Goal: Find specific page/section: Find specific page/section

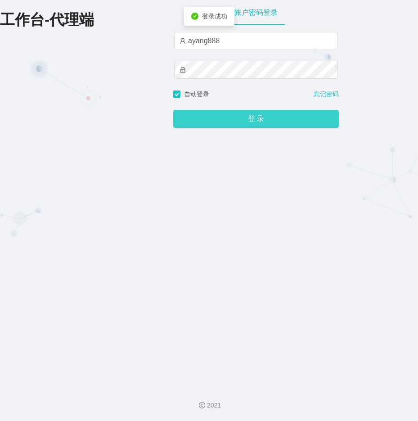
click at [224, 125] on button "登 录" at bounding box center [256, 119] width 166 height 18
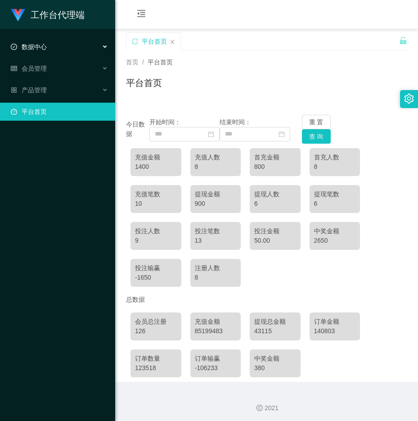
click at [41, 44] on span "数据中心" at bounding box center [29, 46] width 36 height 7
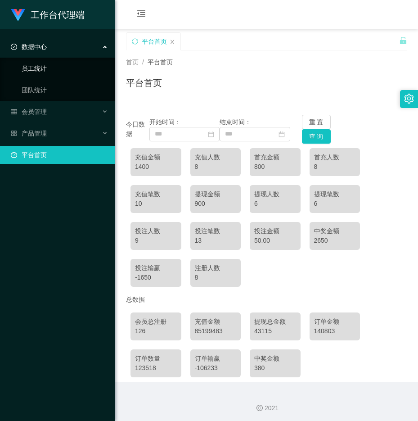
click at [40, 64] on link "员工统计" at bounding box center [65, 68] width 86 height 18
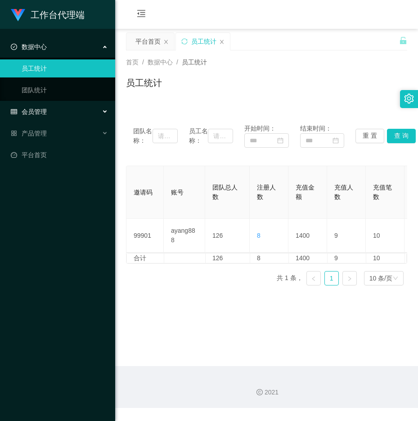
click at [29, 115] on span "会员管理" at bounding box center [29, 111] width 36 height 7
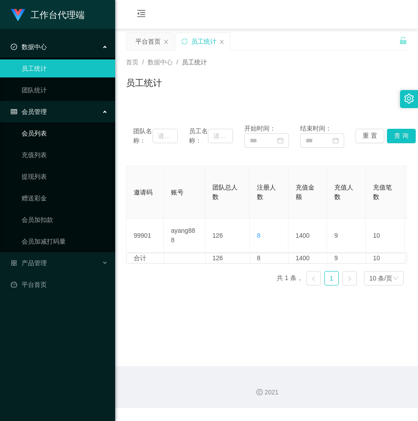
click at [47, 131] on link "会员列表" at bounding box center [65, 133] width 86 height 18
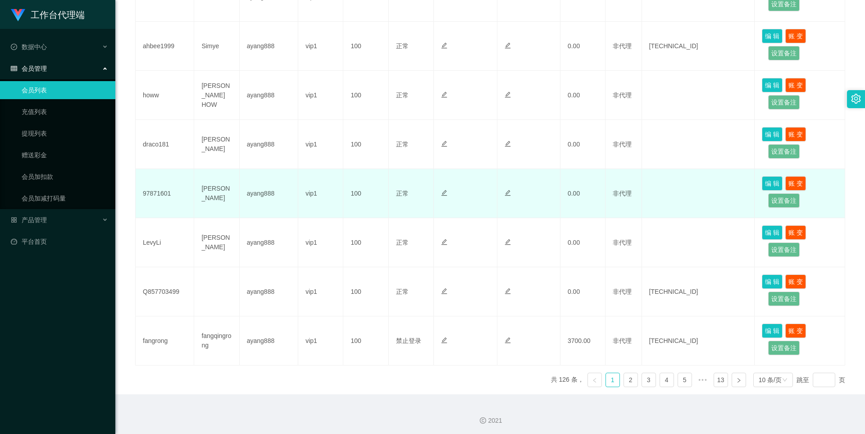
scroll to position [365, 0]
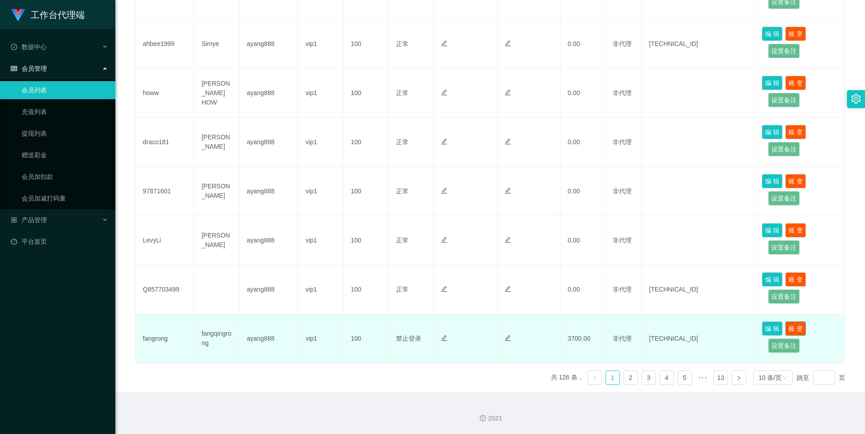
click at [418, 332] on button "账 变" at bounding box center [795, 328] width 21 height 14
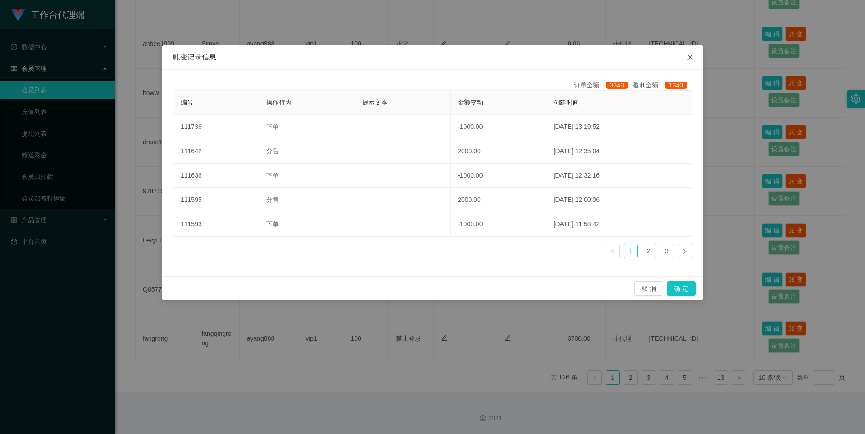
drag, startPoint x: 687, startPoint y: 57, endPoint x: 826, endPoint y: 4, distance: 149.2
click at [418, 54] on span "Close" at bounding box center [689, 57] width 25 height 25
